Goal: Task Accomplishment & Management: Manage account settings

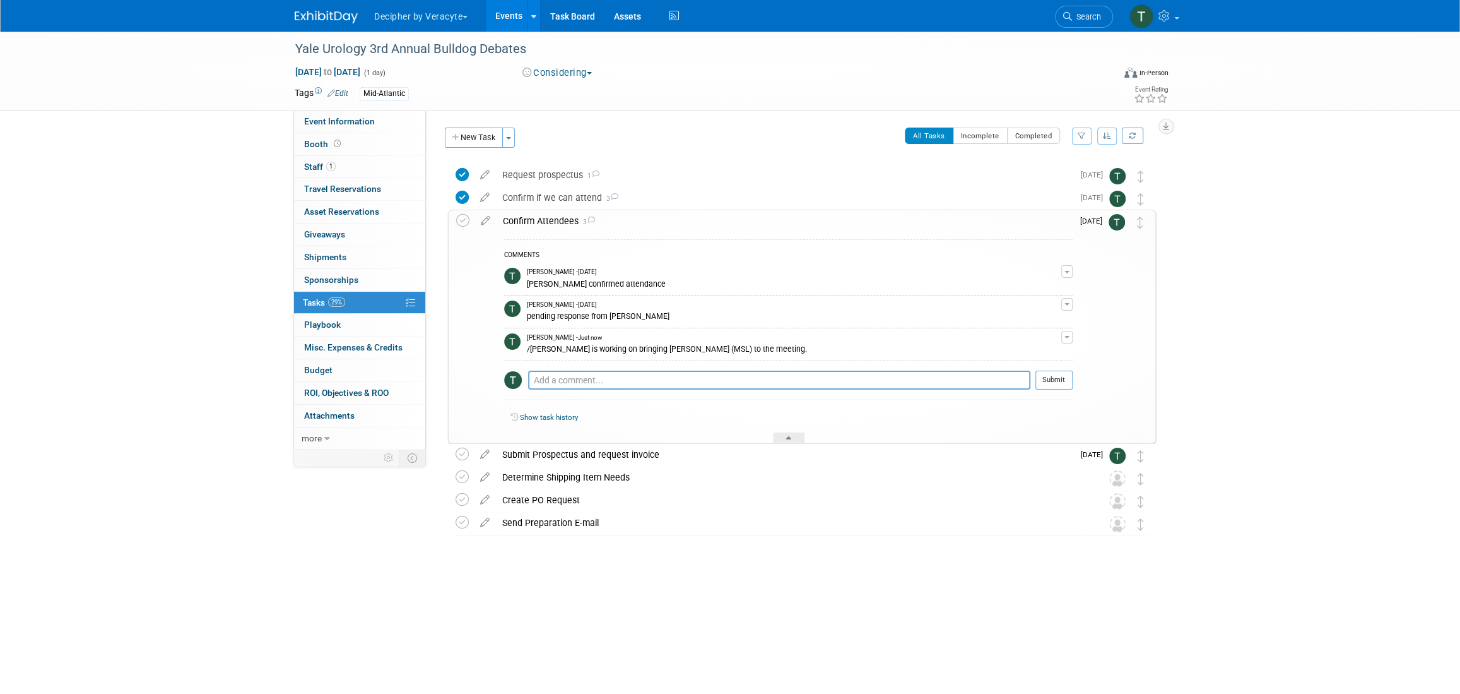
click at [505, 23] on link "Events" at bounding box center [509, 16] width 46 height 32
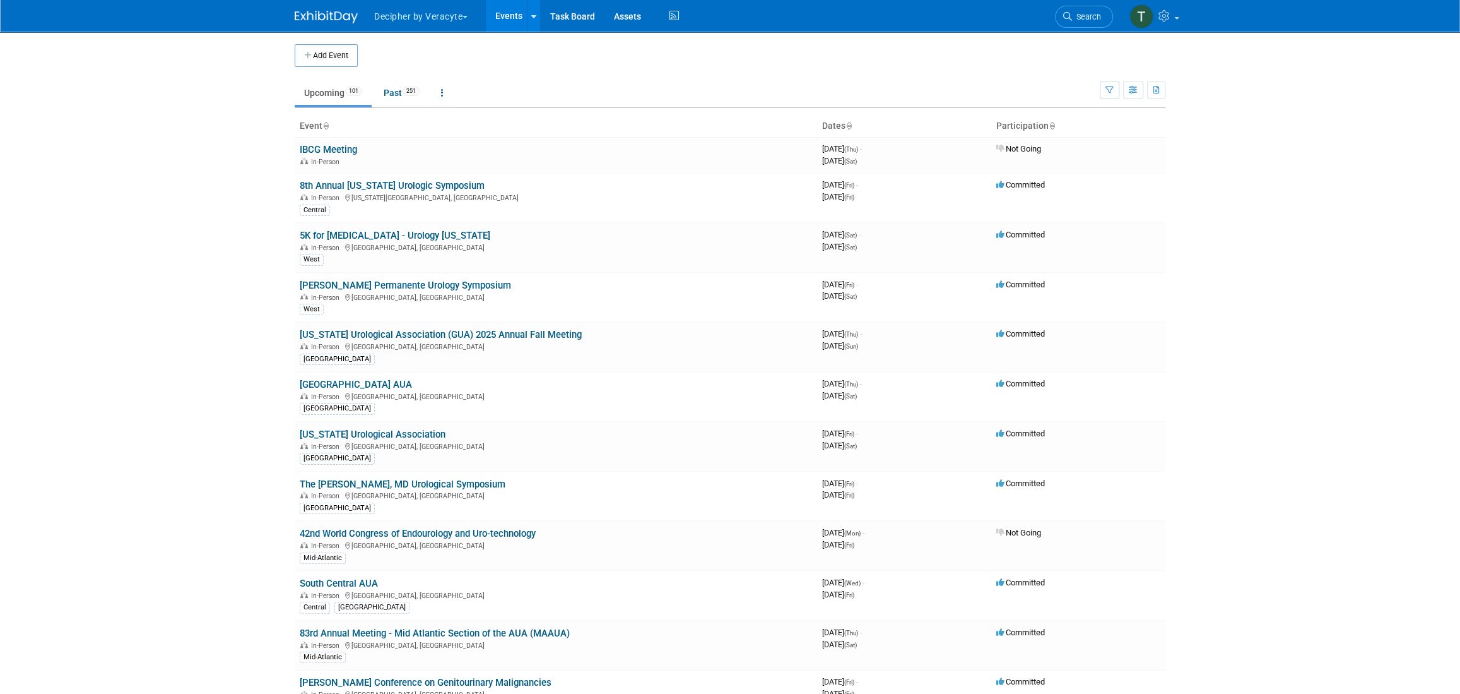
scroll to position [3773, 0]
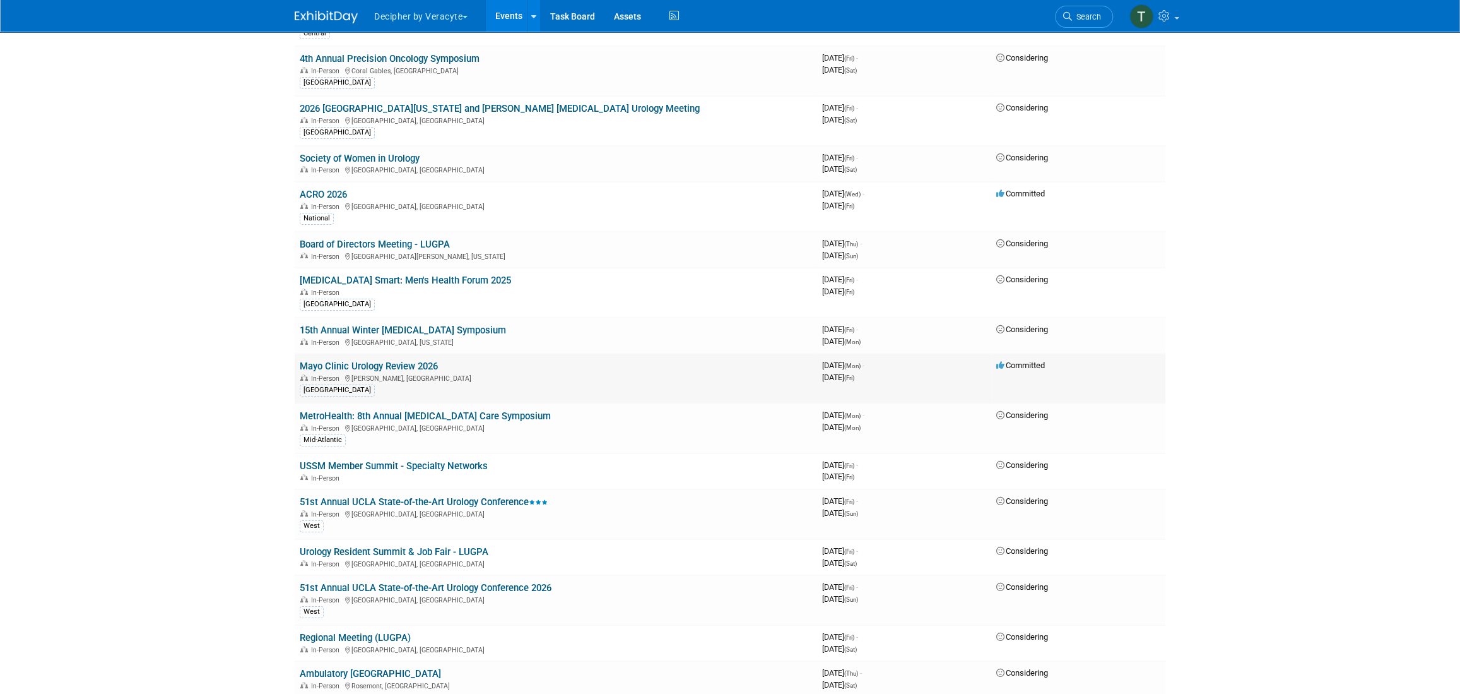
click at [415, 353] on td "Mayo Clinic Urology Review 2026 In-Person [PERSON_NAME], [GEOGRAPHIC_DATA] [GEO…" at bounding box center [556, 378] width 523 height 50
click at [415, 372] on div "In-Person [PERSON_NAME], [GEOGRAPHIC_DATA]" at bounding box center [556, 377] width 512 height 10
click at [415, 353] on td "Mayo Clinic Urology Review 2026 In-Person [PERSON_NAME], [GEOGRAPHIC_DATA] [GEO…" at bounding box center [556, 378] width 523 height 50
click at [413, 360] on link "Mayo Clinic Urology Review 2026" at bounding box center [369, 365] width 138 height 11
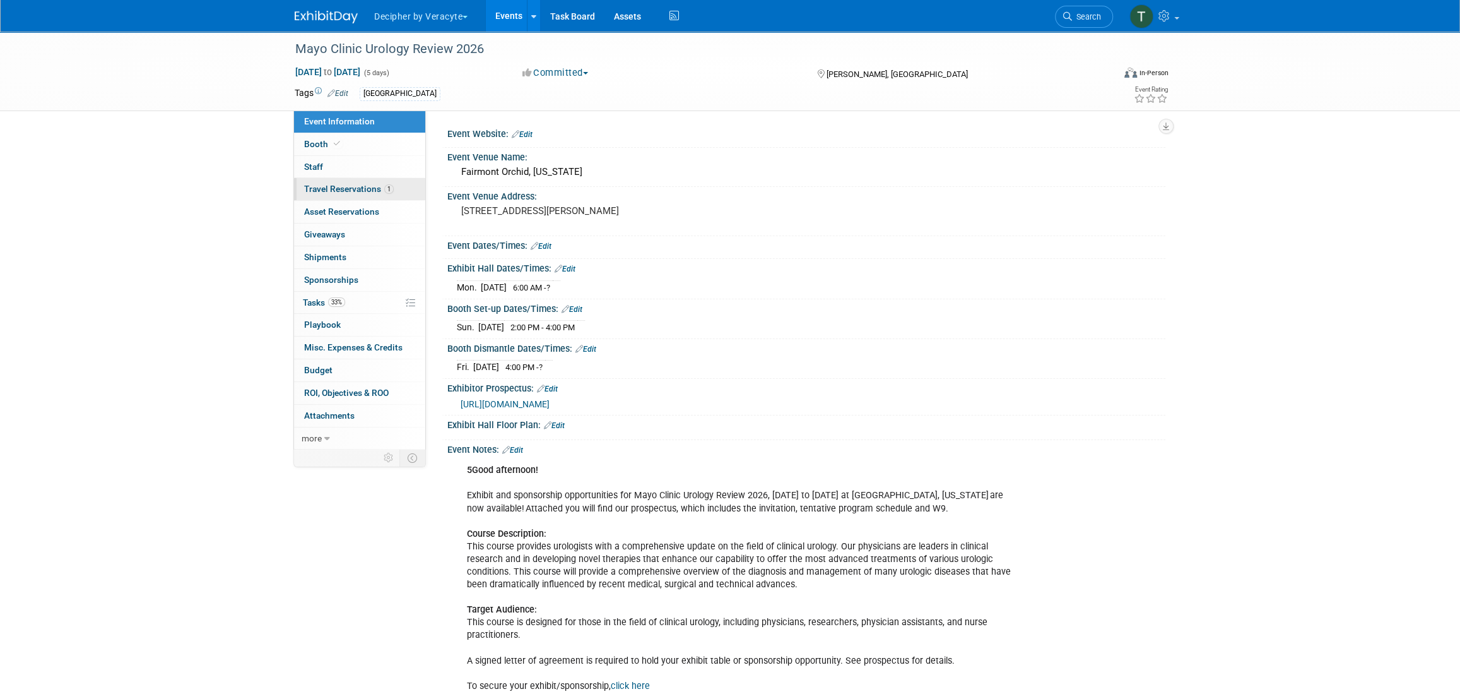
click at [403, 197] on link "1 Travel Reservations 1" at bounding box center [359, 189] width 131 height 22
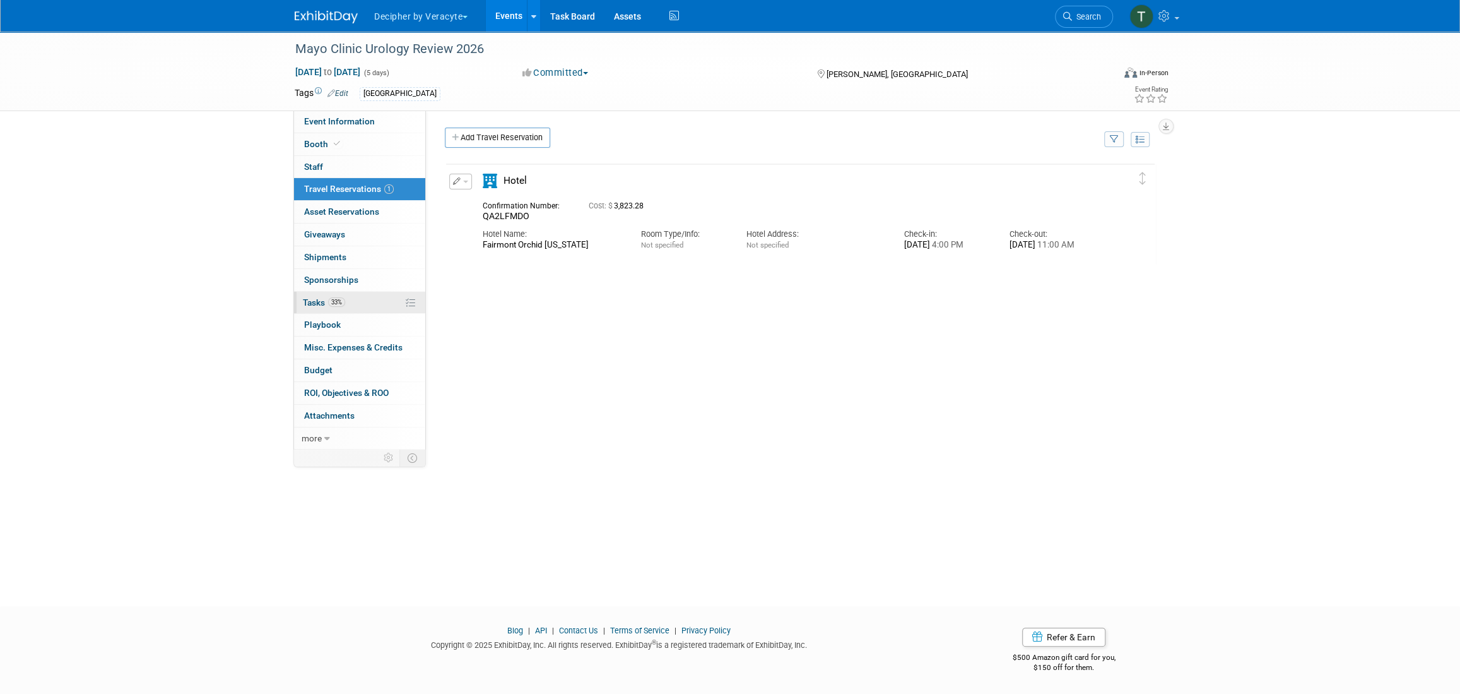
click at [381, 295] on link "33% Tasks 33%" at bounding box center [359, 303] width 131 height 22
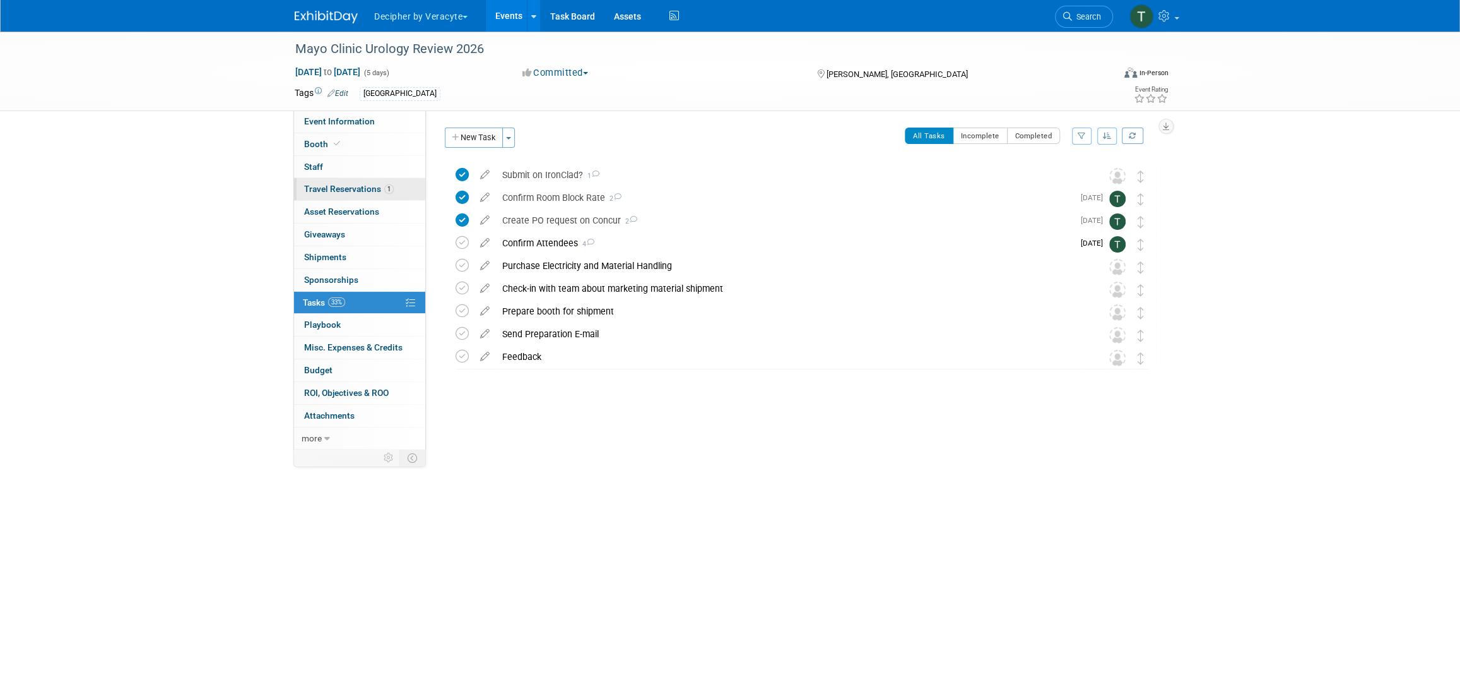
click at [384, 192] on span "1" at bounding box center [388, 188] width 9 height 9
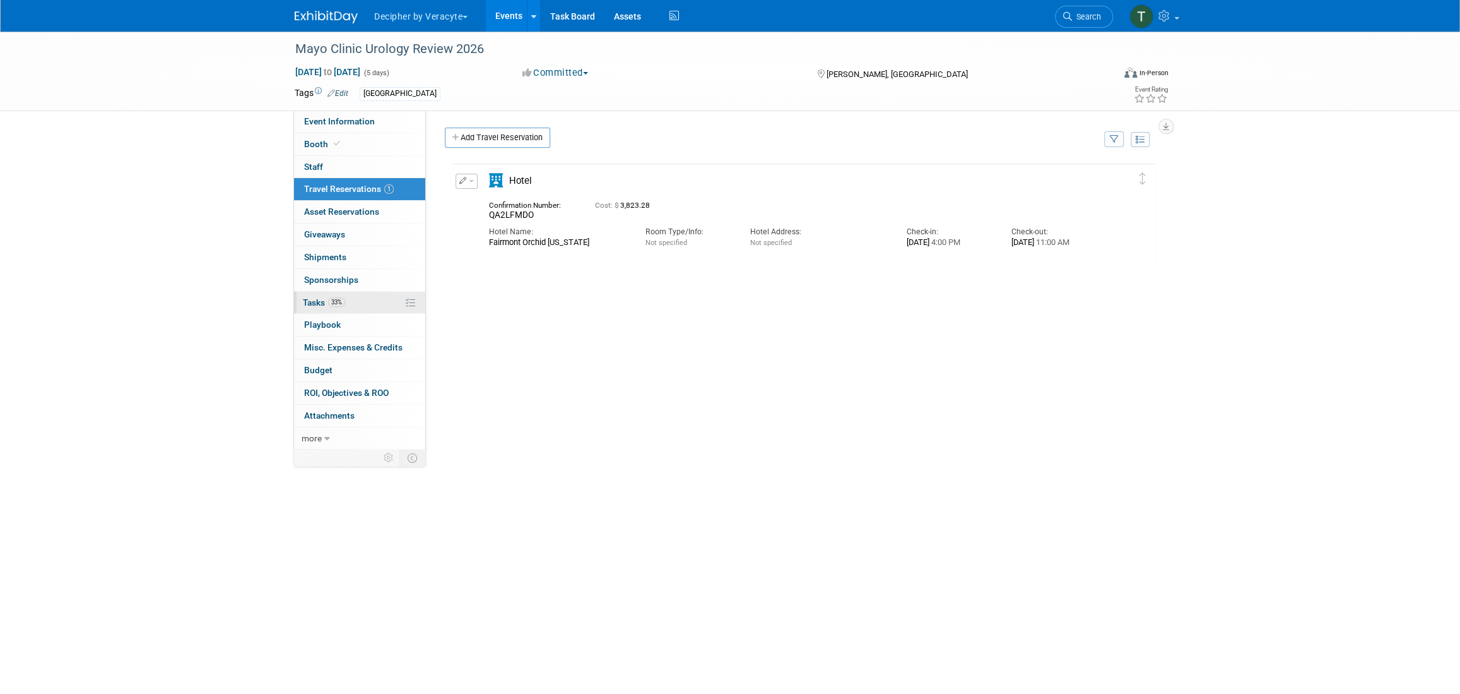
click at [367, 298] on link "33% Tasks 33%" at bounding box center [359, 303] width 131 height 22
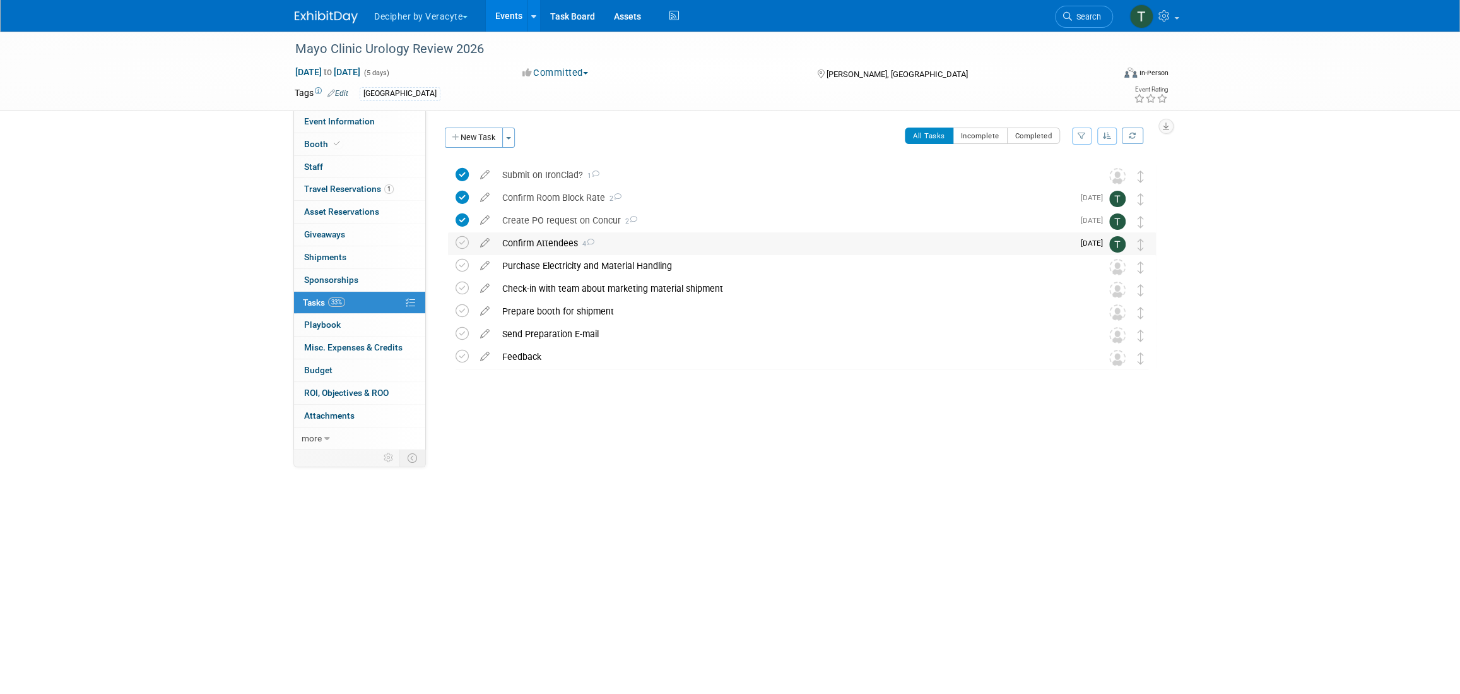
click at [566, 246] on div "Confirm Attendees 4" at bounding box center [784, 242] width 577 height 21
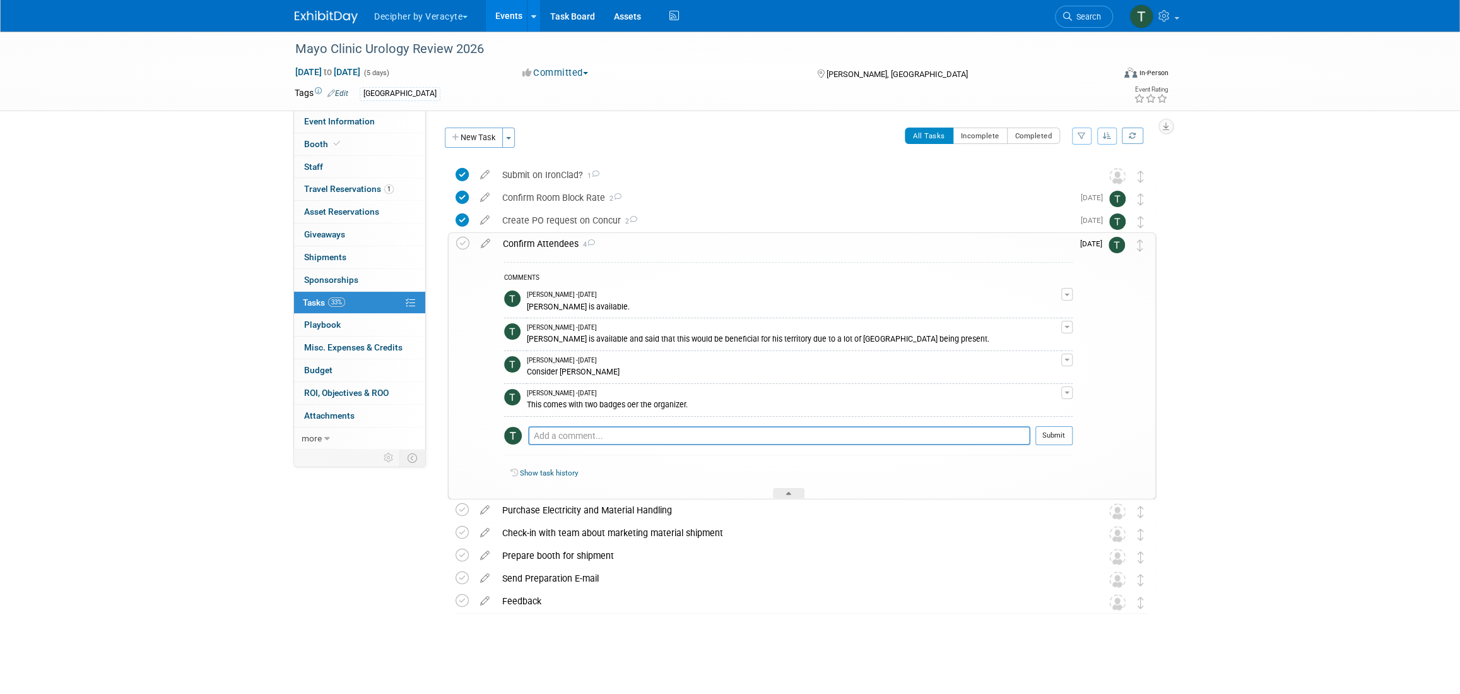
click at [565, 247] on div "Confirm Attendees 4" at bounding box center [785, 243] width 576 height 21
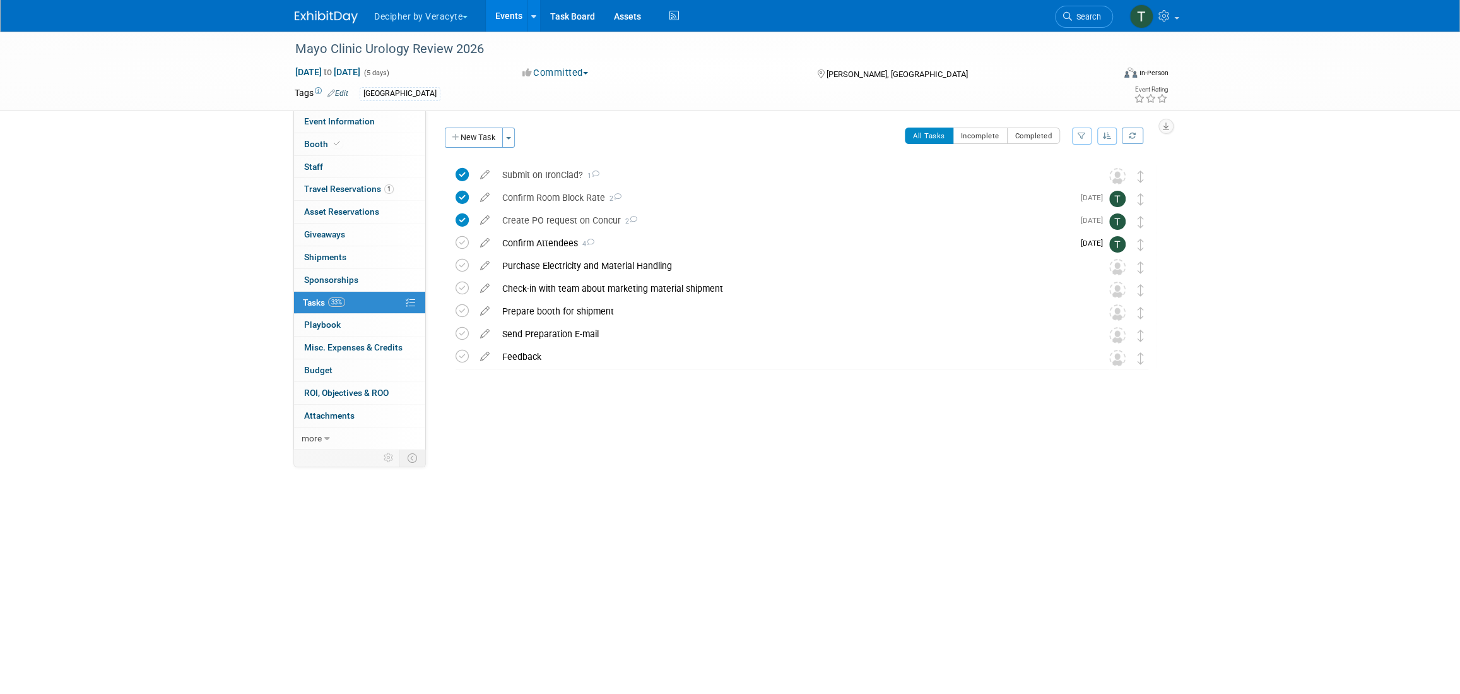
click at [498, 16] on link "Events" at bounding box center [509, 16] width 46 height 32
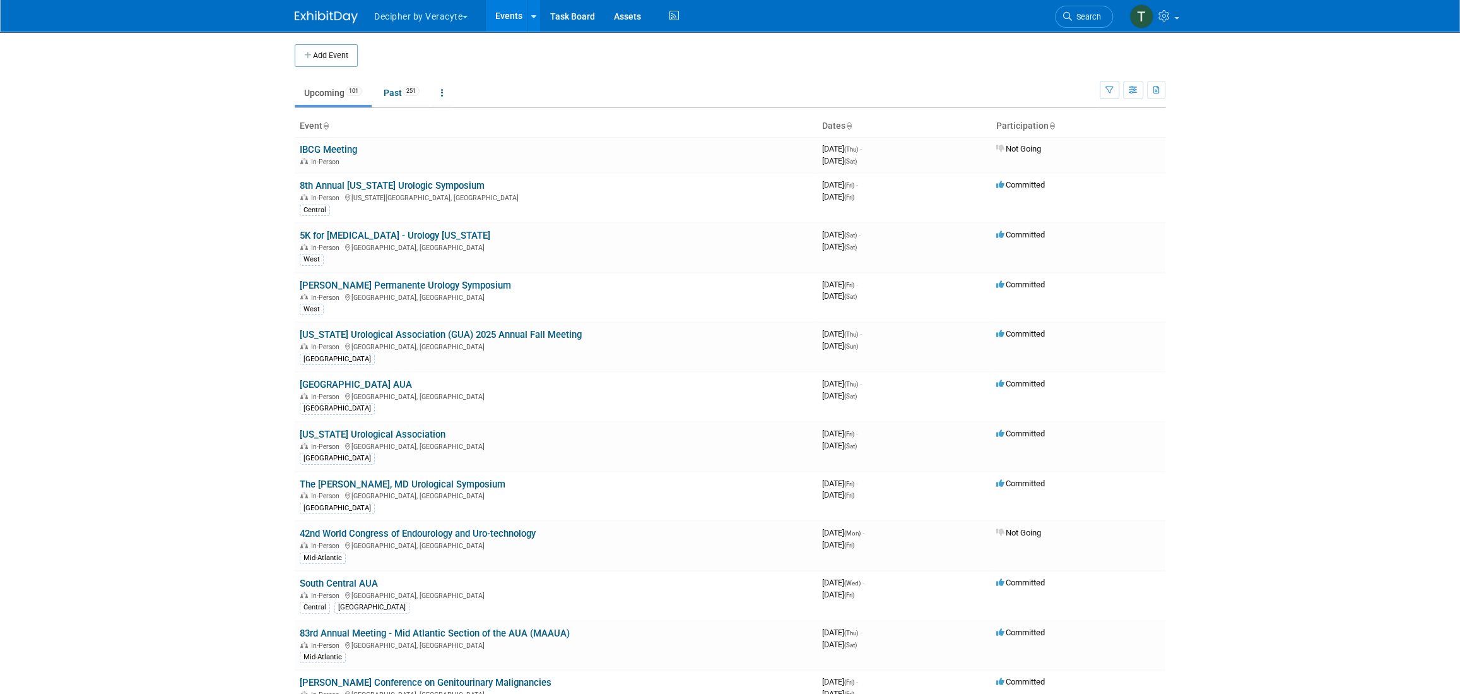
scroll to position [2666, 0]
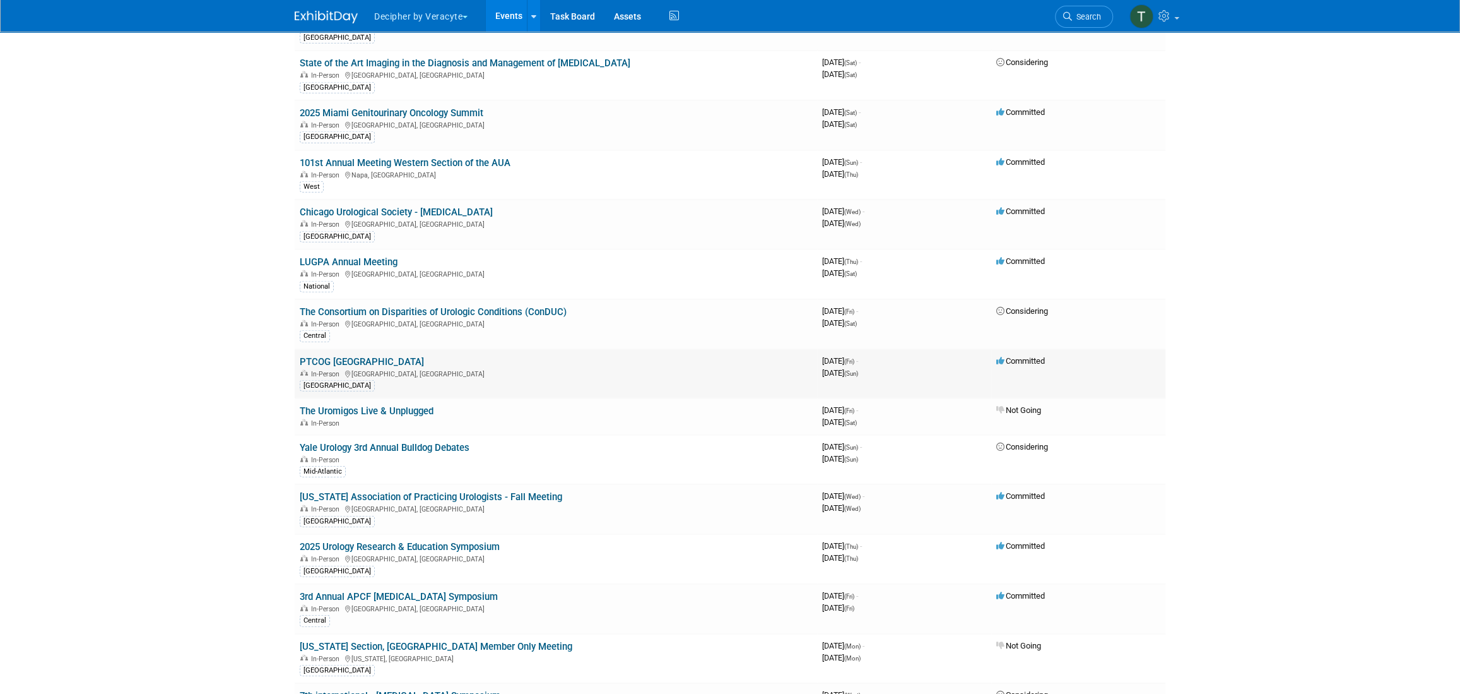
click at [372, 356] on link "PTCOG North America" at bounding box center [362, 361] width 124 height 11
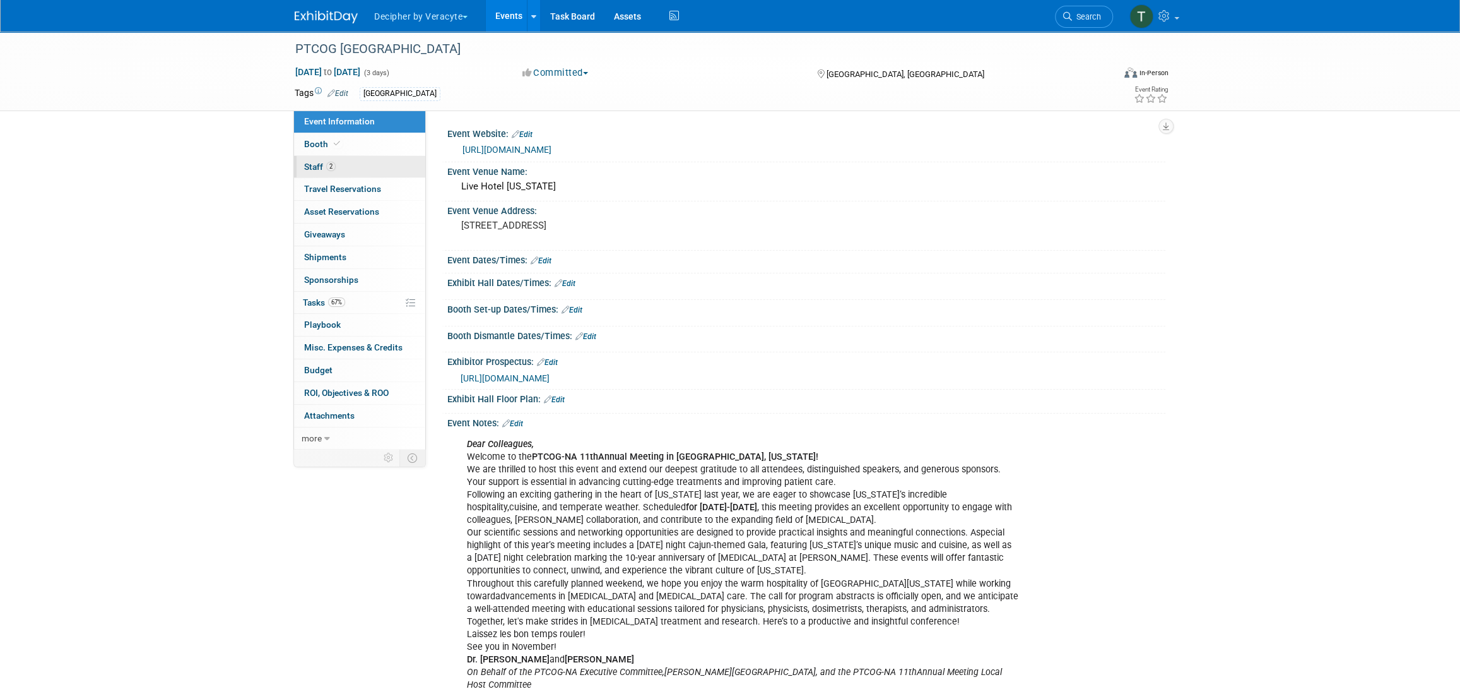
click at [338, 170] on link "2 Staff 2" at bounding box center [359, 167] width 131 height 22
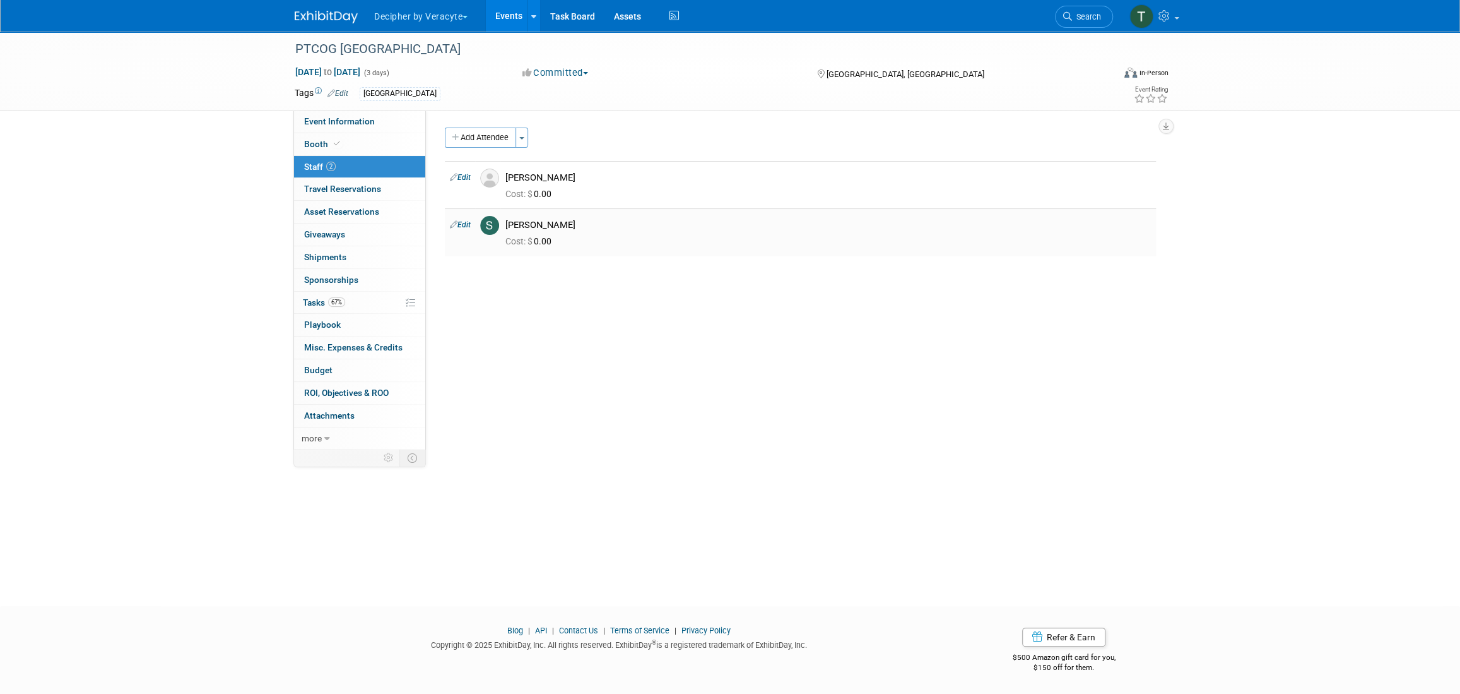
drag, startPoint x: 577, startPoint y: 223, endPoint x: 503, endPoint y: 229, distance: 74.1
click at [503, 229] on div "Scott Kiedrowski" at bounding box center [828, 223] width 665 height 15
copy div "Scott Kiedrowski"
click at [401, 54] on div "PTCOG [GEOGRAPHIC_DATA]" at bounding box center [692, 49] width 803 height 23
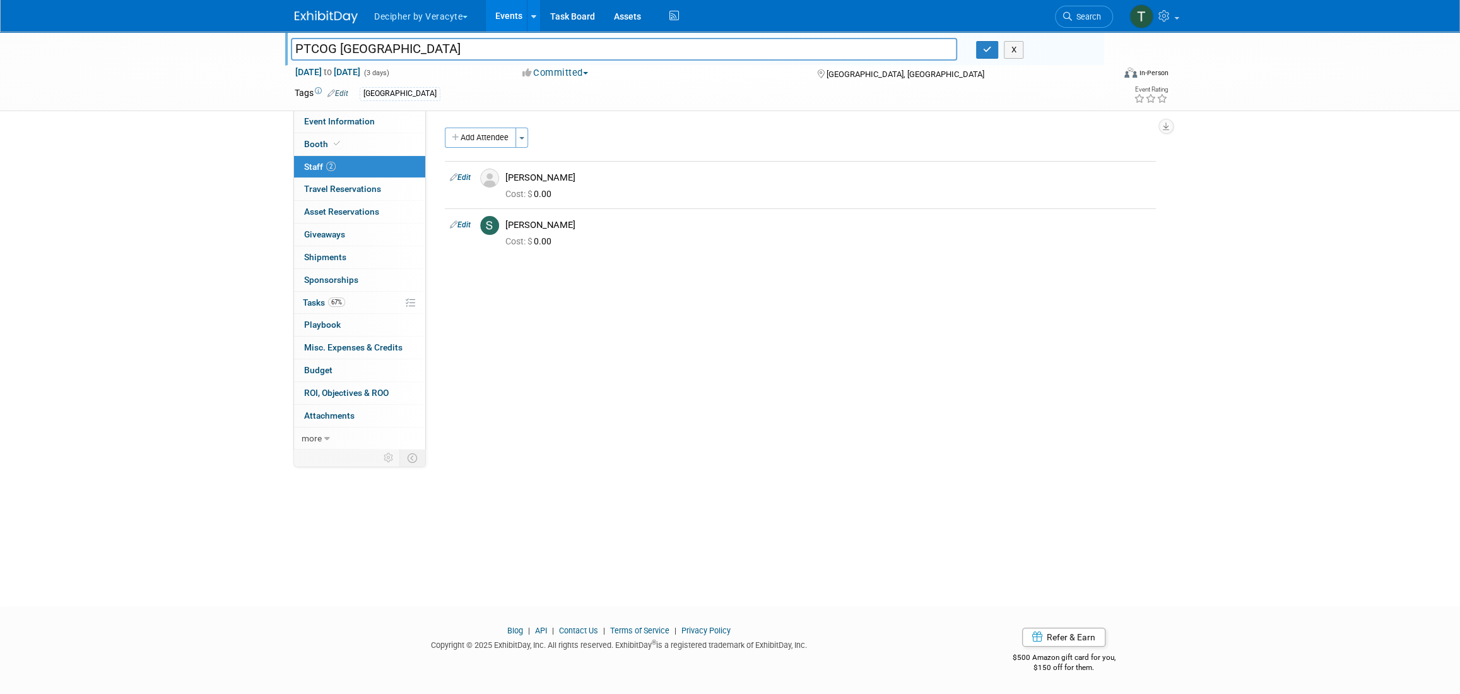
click at [401, 54] on input "PTCOG [GEOGRAPHIC_DATA]" at bounding box center [624, 49] width 666 height 22
click at [383, 292] on link "67% Tasks 67%" at bounding box center [359, 303] width 131 height 22
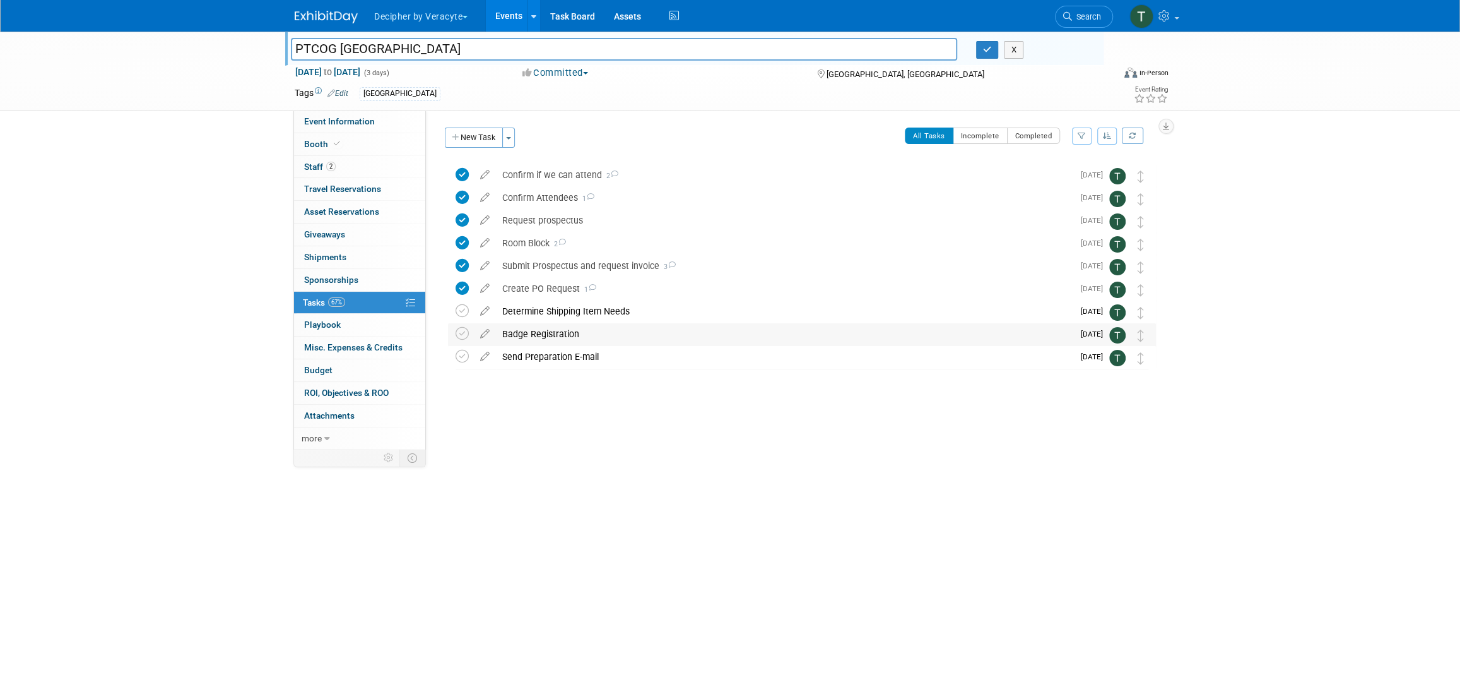
click at [571, 329] on div "Badge Registration" at bounding box center [784, 333] width 577 height 21
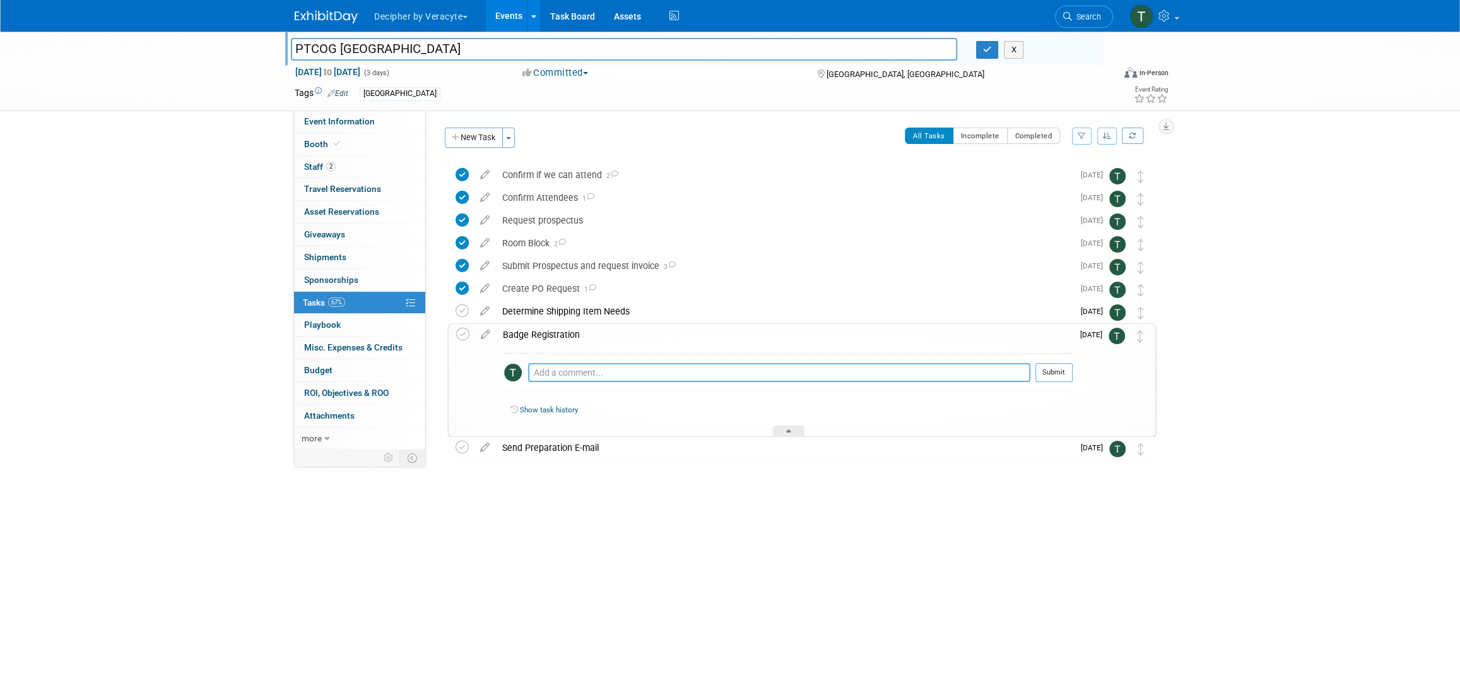
click at [596, 374] on textarea at bounding box center [779, 372] width 502 height 19
type textarea "sent email to Scott to purchase his badge."
click at [1067, 371] on button "Submit" at bounding box center [1054, 372] width 37 height 19
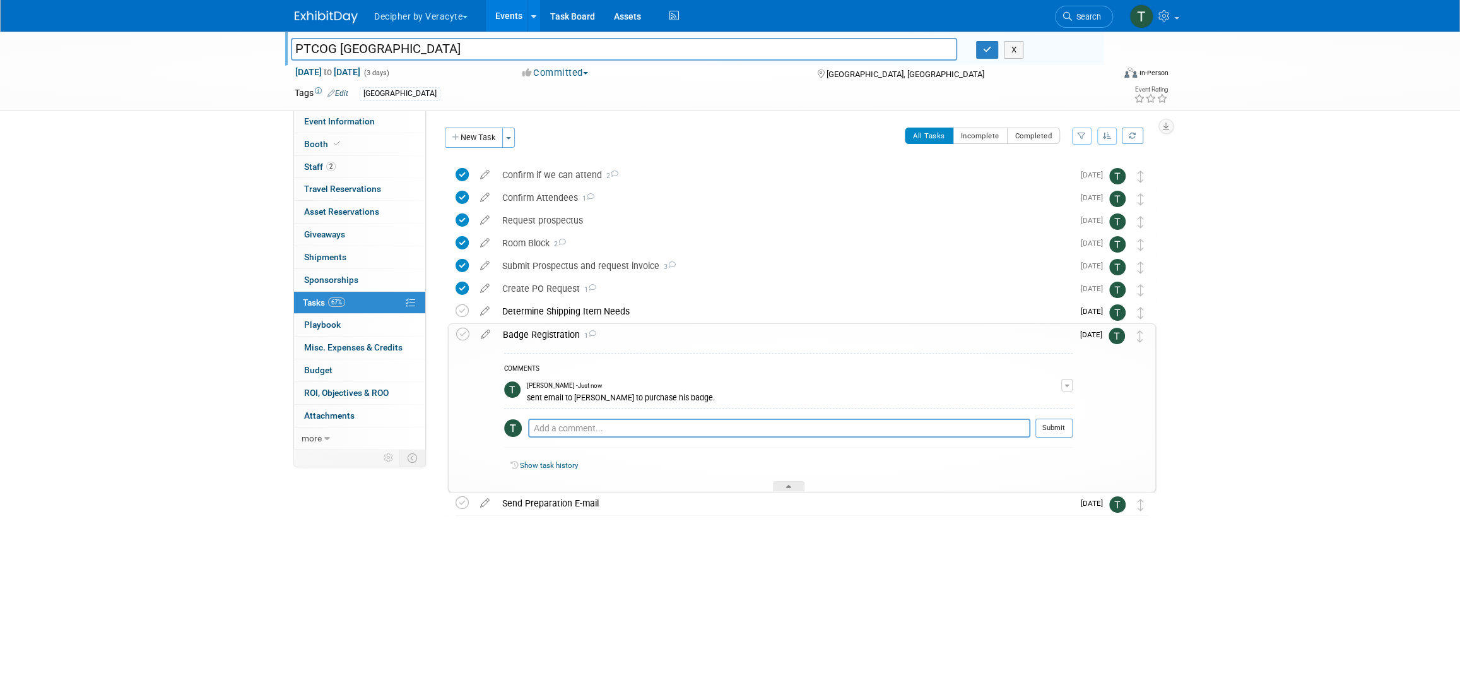
click at [530, 328] on div "Badge Registration 1" at bounding box center [785, 334] width 576 height 21
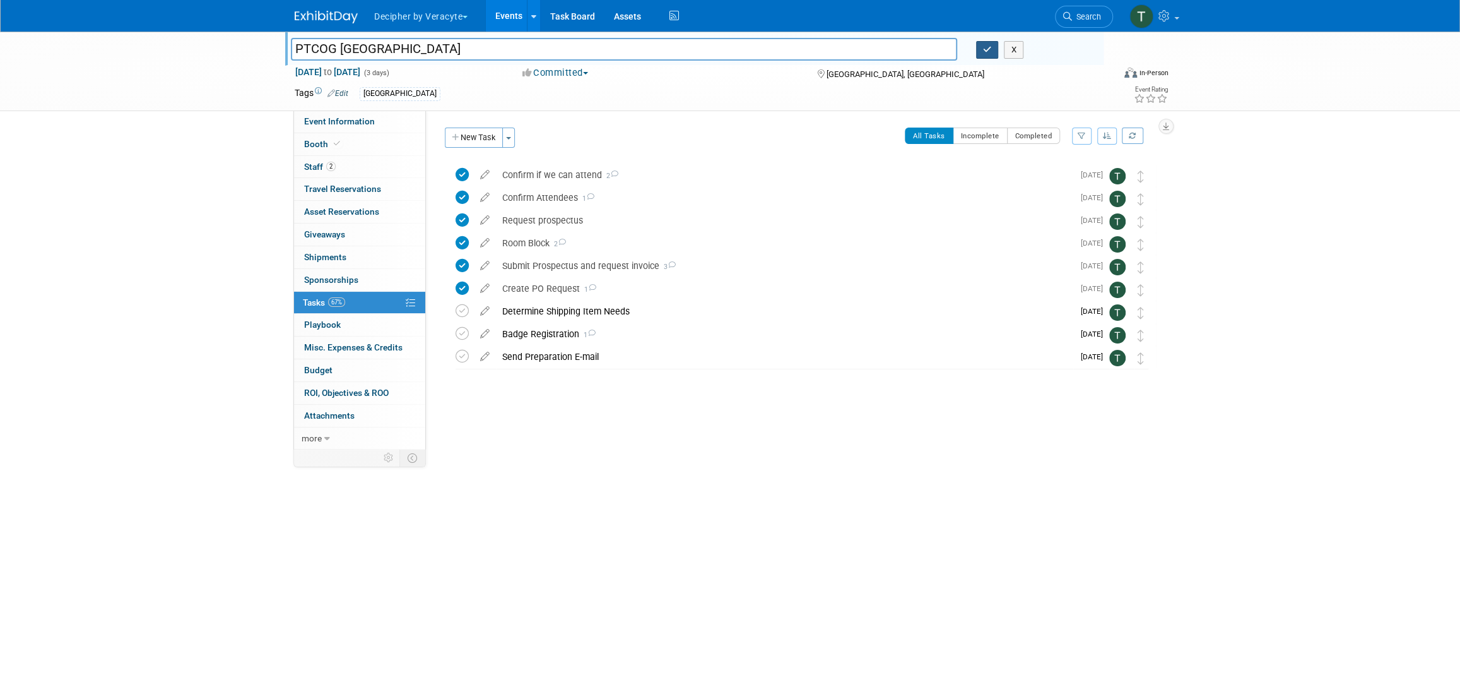
click at [997, 50] on button "button" at bounding box center [987, 50] width 23 height 18
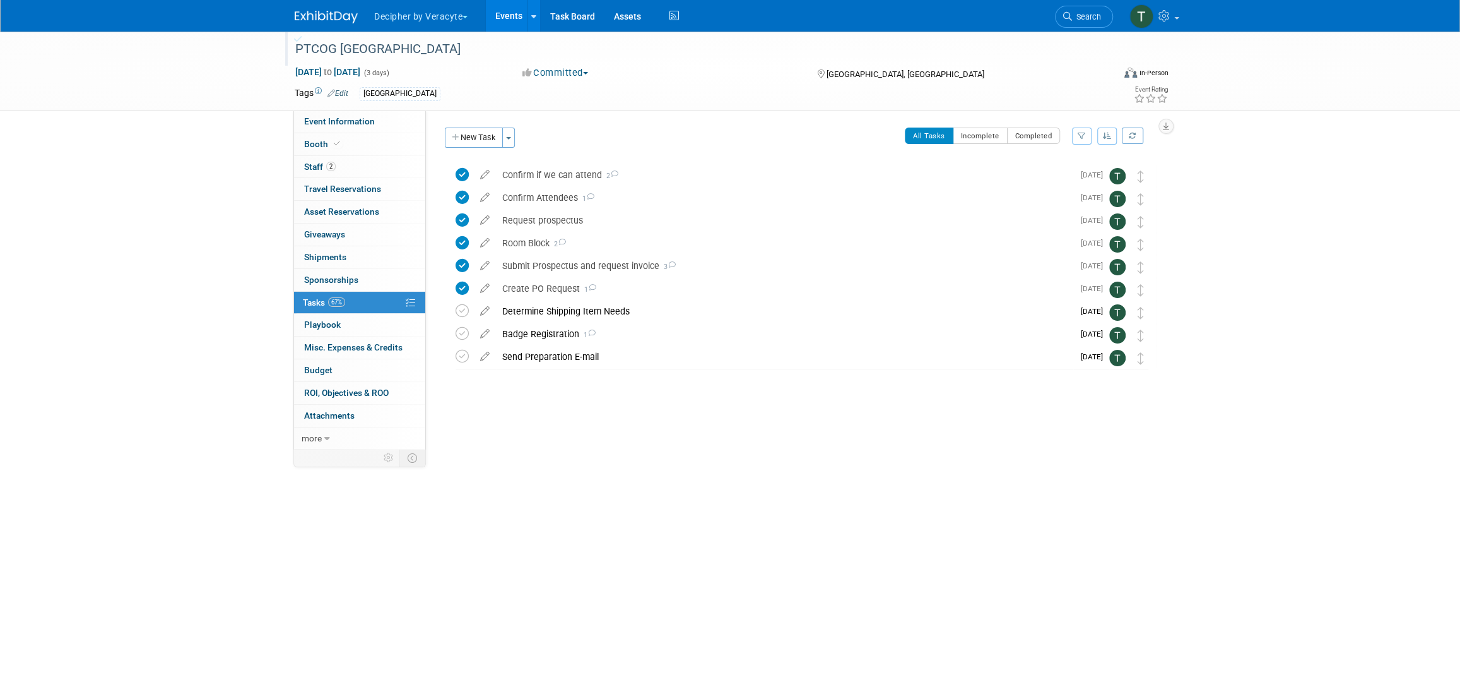
click at [993, 47] on div "PTCOG [GEOGRAPHIC_DATA]" at bounding box center [692, 49] width 803 height 23
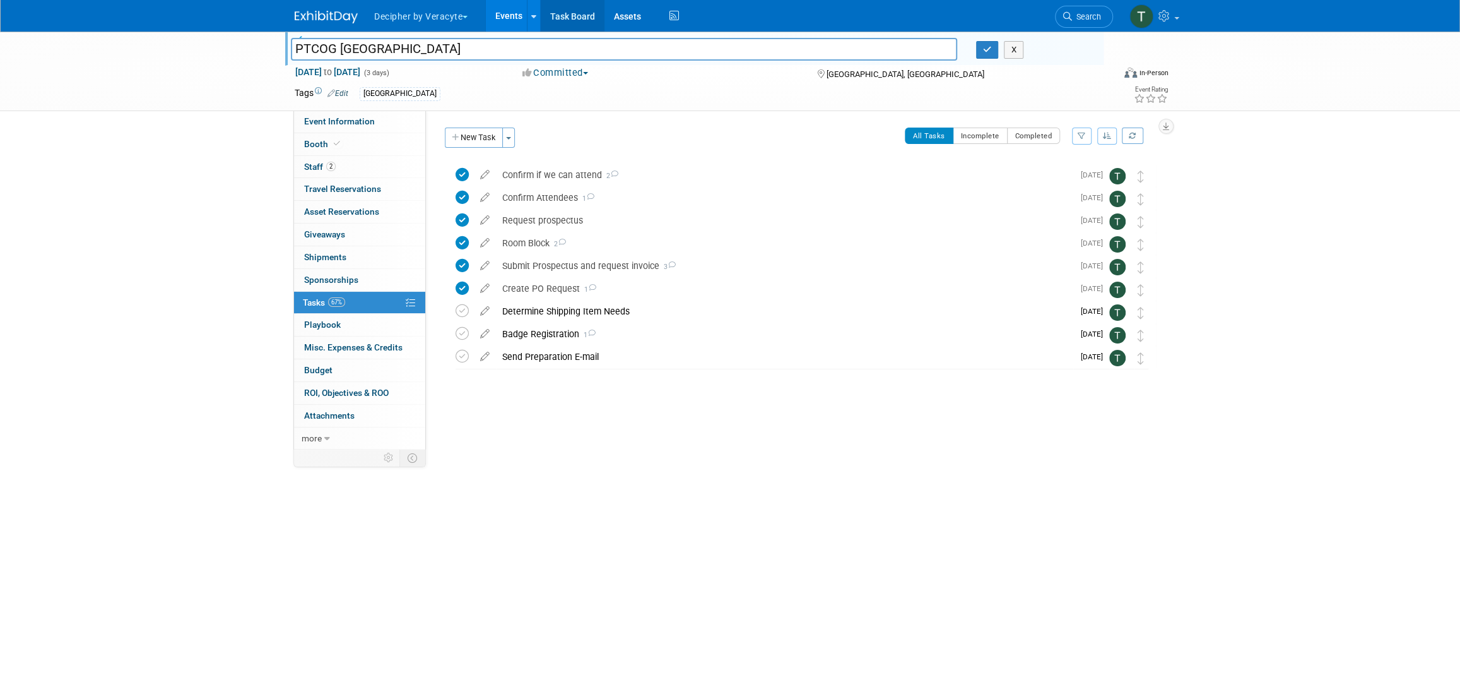
click at [567, 14] on link "Task Board" at bounding box center [573, 16] width 64 height 32
